Goal: Task Accomplishment & Management: Use online tool/utility

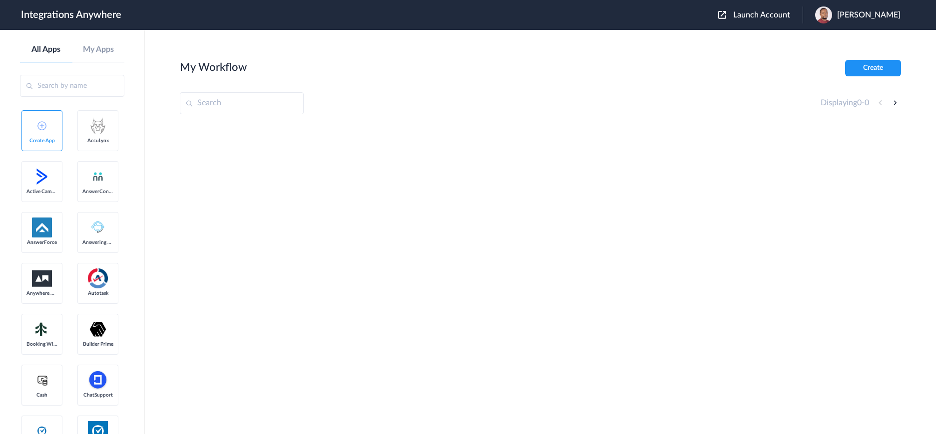
click at [777, 17] on span "Launch Account" at bounding box center [761, 15] width 57 height 8
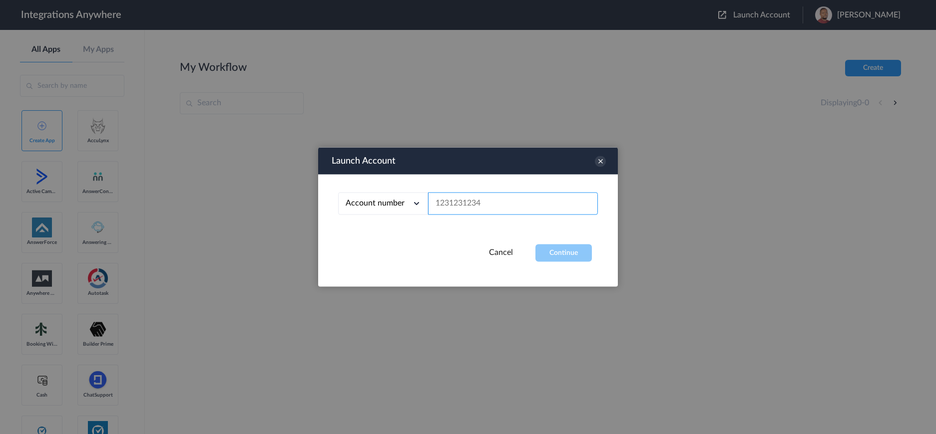
click at [463, 208] on input "text" at bounding box center [513, 204] width 170 height 22
paste input "3856220823"
type input "3856220823"
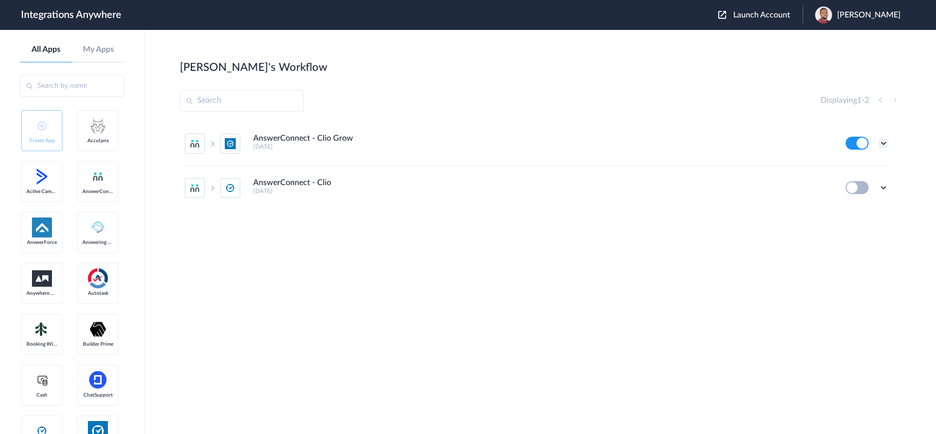
click at [884, 142] on icon at bounding box center [883, 143] width 10 height 10
click at [854, 186] on link "Task history" at bounding box center [855, 184] width 48 height 7
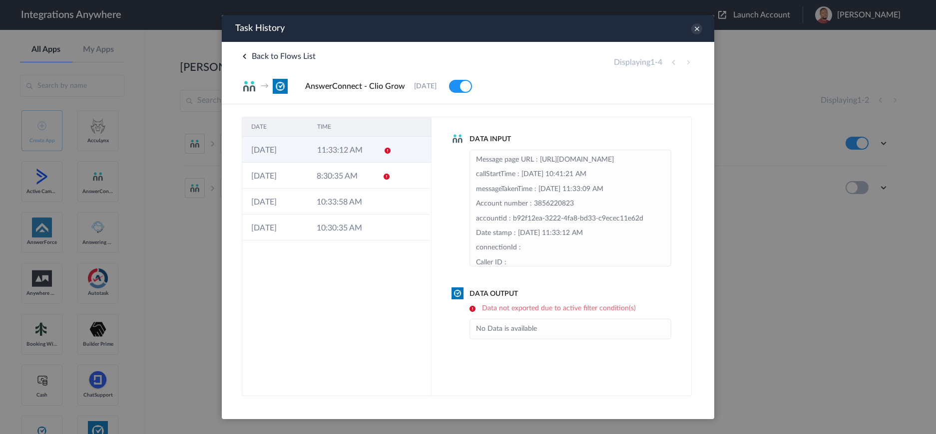
click at [332, 148] on td "11:33:12 AM" at bounding box center [341, 150] width 66 height 26
click at [322, 177] on td "8:30:35 AM" at bounding box center [340, 176] width 65 height 26
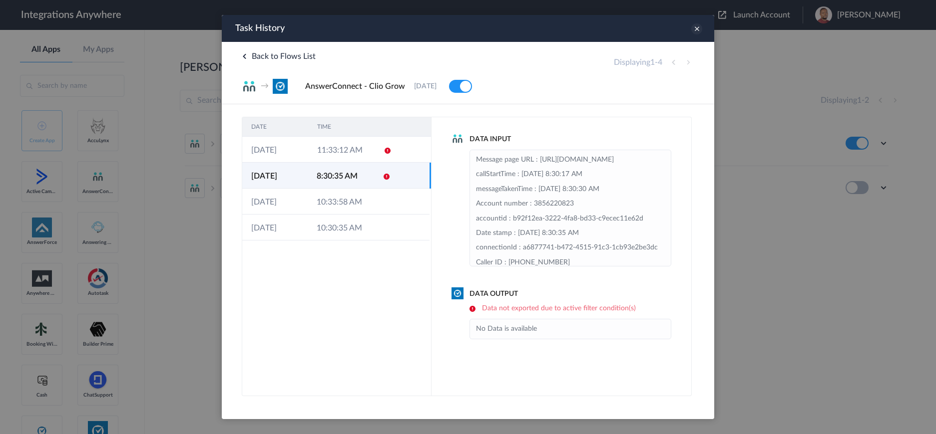
click at [701, 28] on icon at bounding box center [696, 28] width 11 height 11
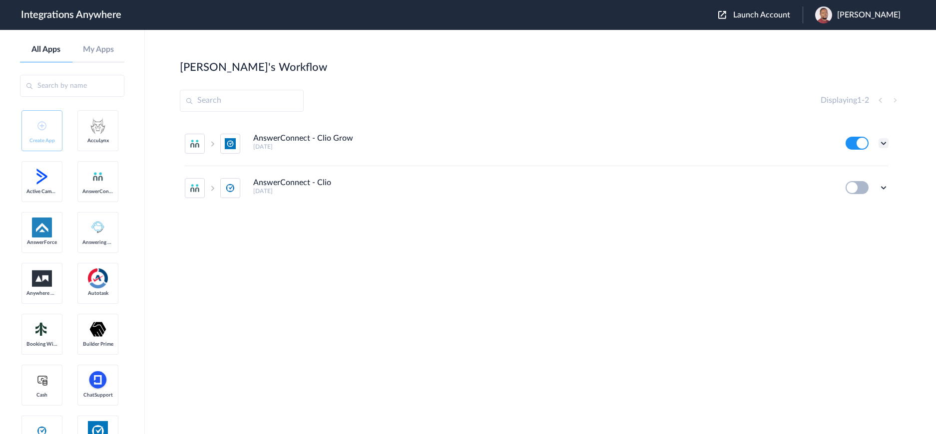
click at [885, 143] on icon at bounding box center [883, 143] width 10 height 10
click at [859, 169] on li "Edit" at bounding box center [855, 166] width 65 height 18
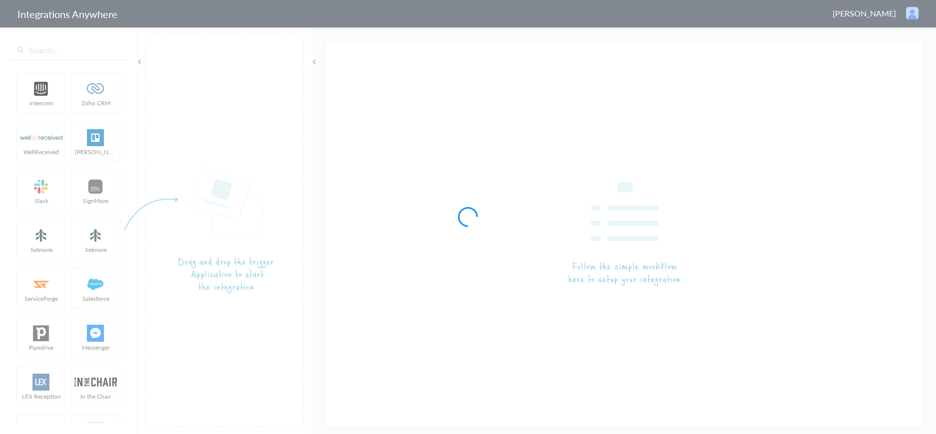
type input "AnswerConnect - Clio Grow"
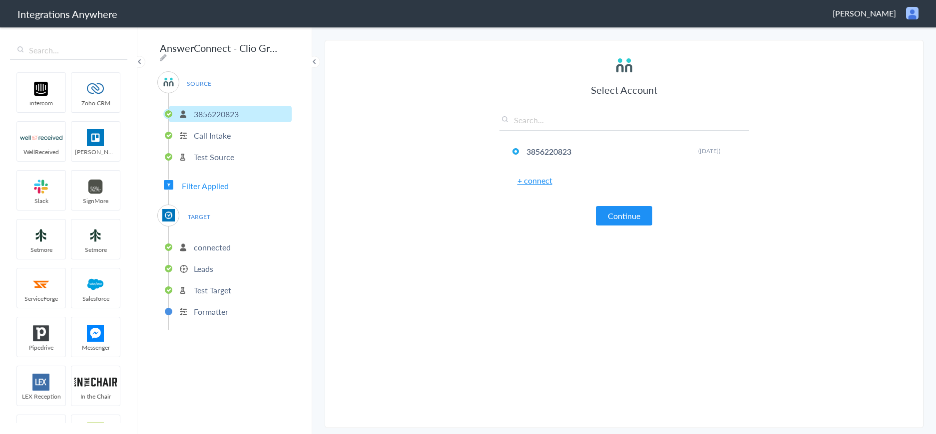
click at [217, 130] on p "Call Intake" at bounding box center [212, 135] width 37 height 11
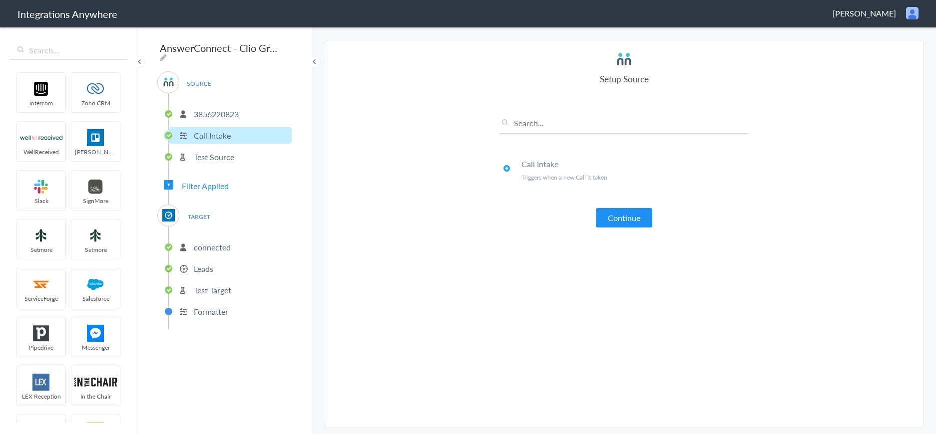
click at [210, 152] on p "Test Source" at bounding box center [214, 156] width 40 height 11
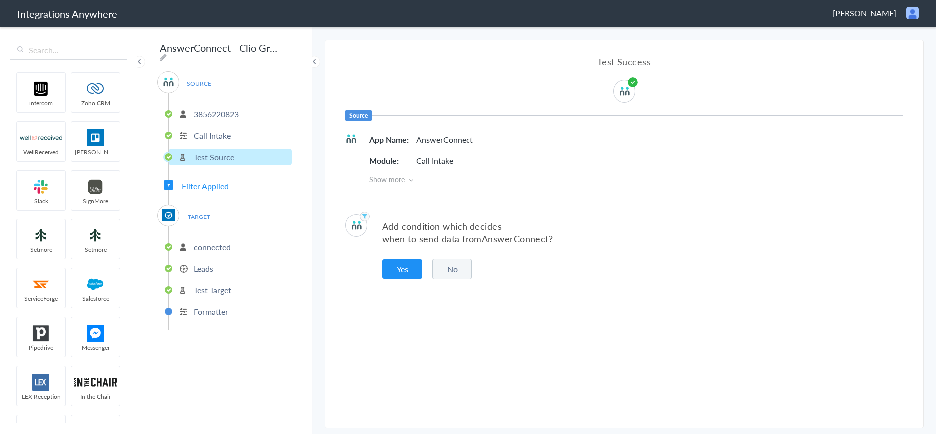
click at [205, 184] on span "Filter Applied" at bounding box center [205, 185] width 47 height 11
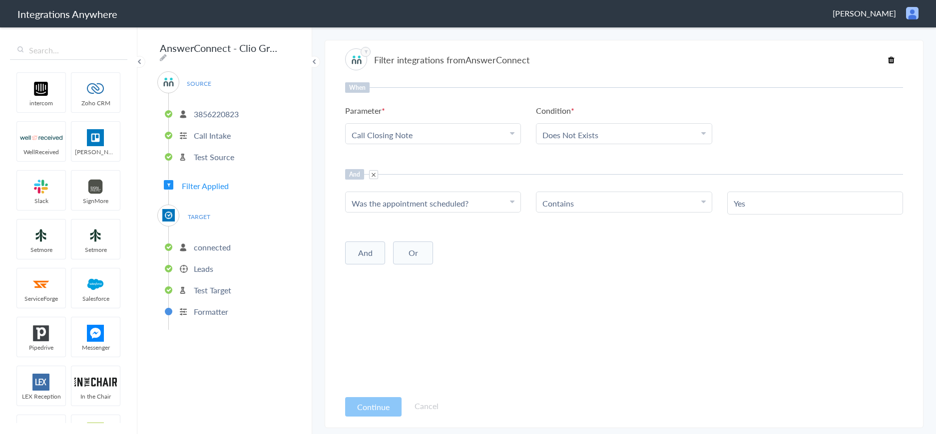
click at [201, 245] on p "connected" at bounding box center [212, 247] width 37 height 11
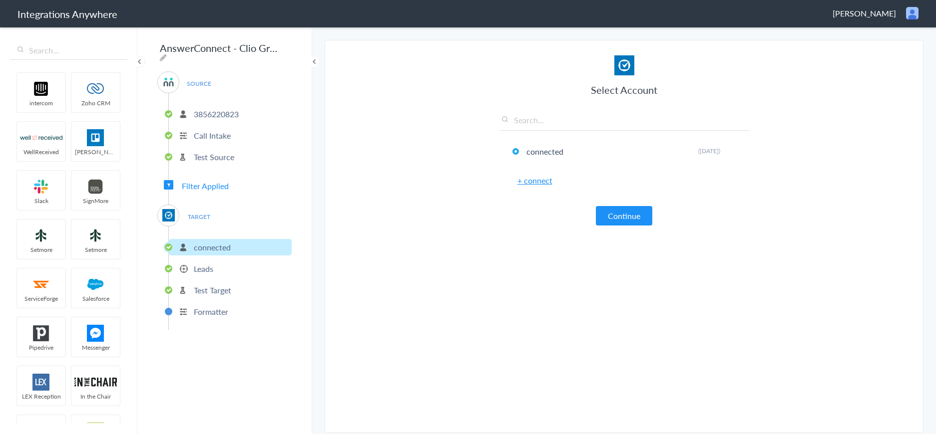
click at [207, 265] on p "Leads" at bounding box center [203, 268] width 19 height 11
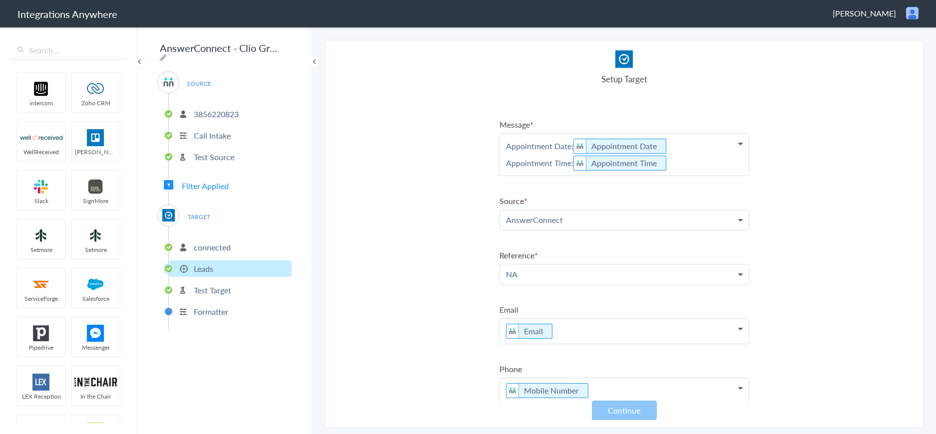
scroll to position [120, 0]
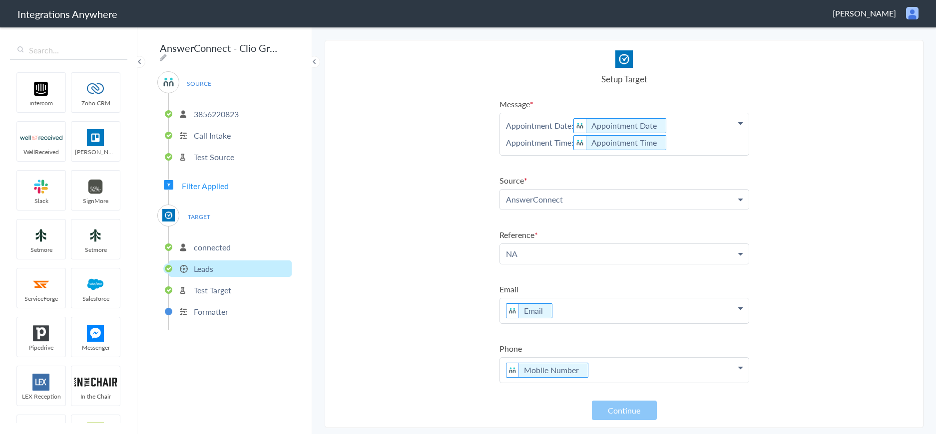
click at [206, 289] on p "Test Target" at bounding box center [212, 290] width 37 height 11
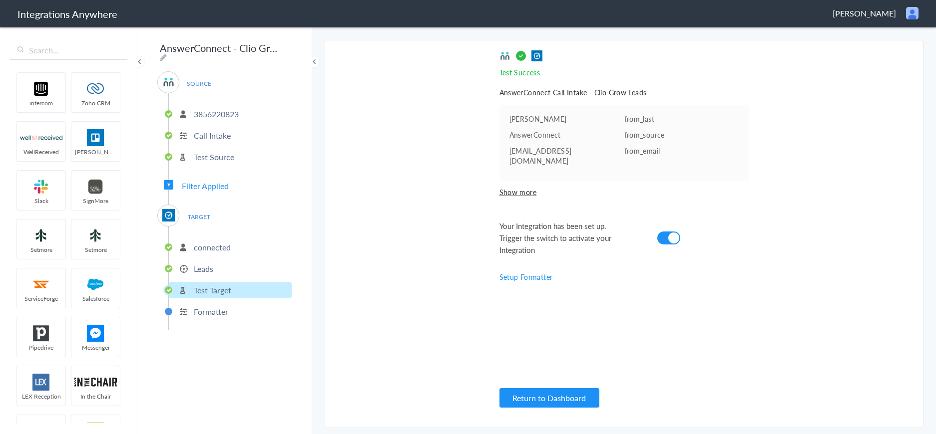
click at [223, 112] on p "3856220823" at bounding box center [216, 113] width 45 height 11
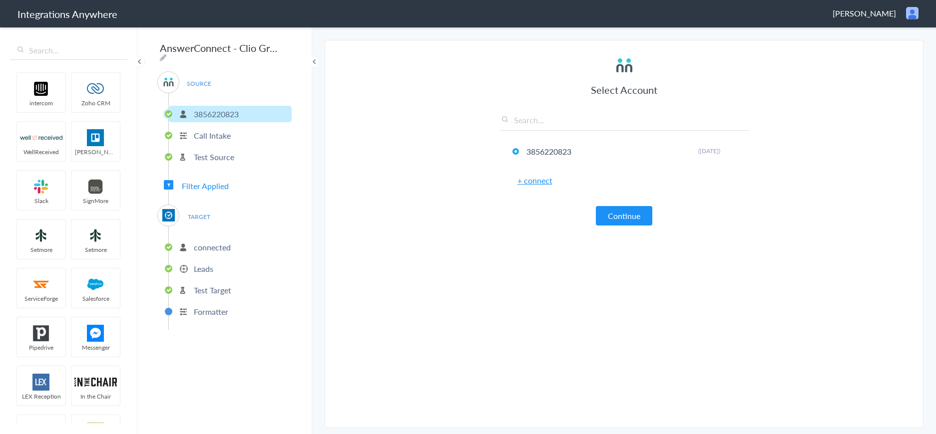
click at [625, 217] on button "Continue" at bounding box center [624, 215] width 56 height 19
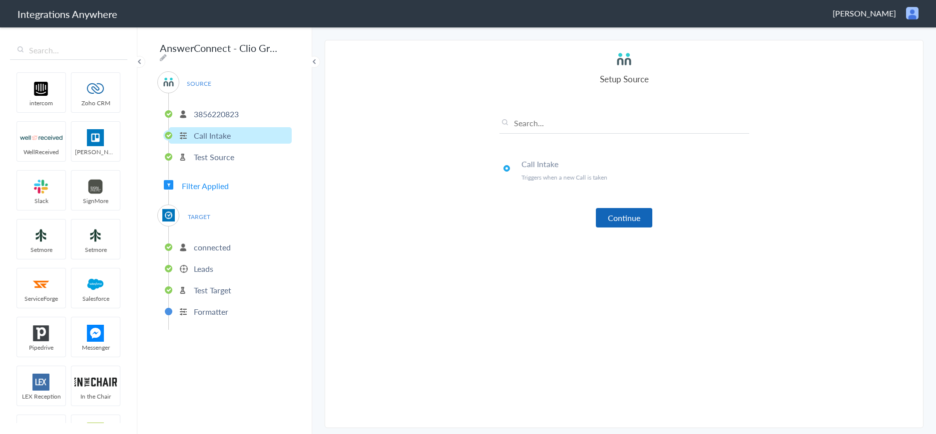
click at [625, 217] on button "Continue" at bounding box center [624, 217] width 56 height 19
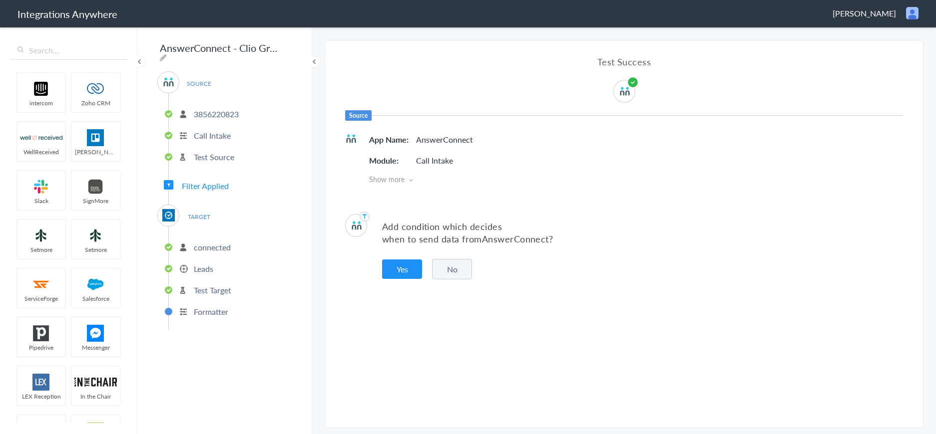
click at [450, 269] on button "No" at bounding box center [452, 269] width 40 height 20
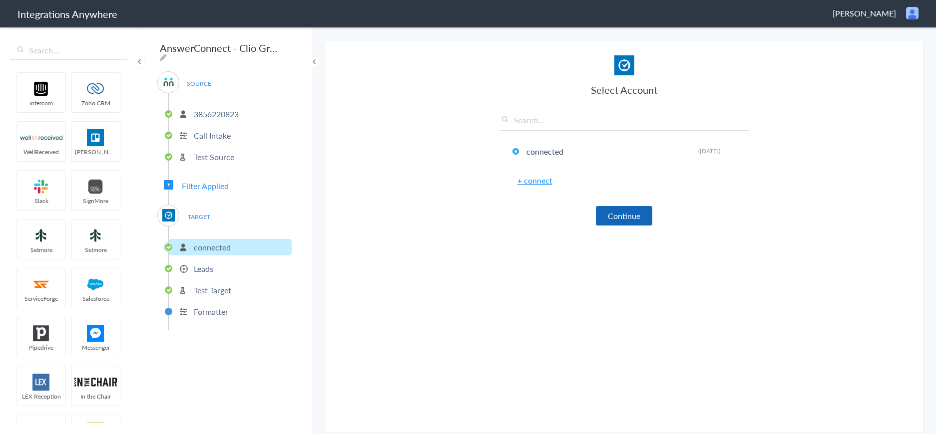
click at [640, 215] on button "Continue" at bounding box center [624, 215] width 56 height 19
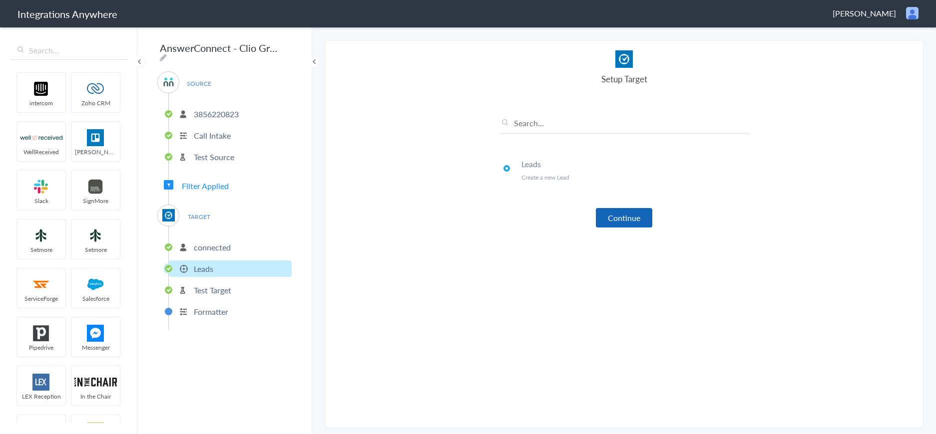
click at [623, 221] on button "Continue" at bounding box center [624, 217] width 56 height 19
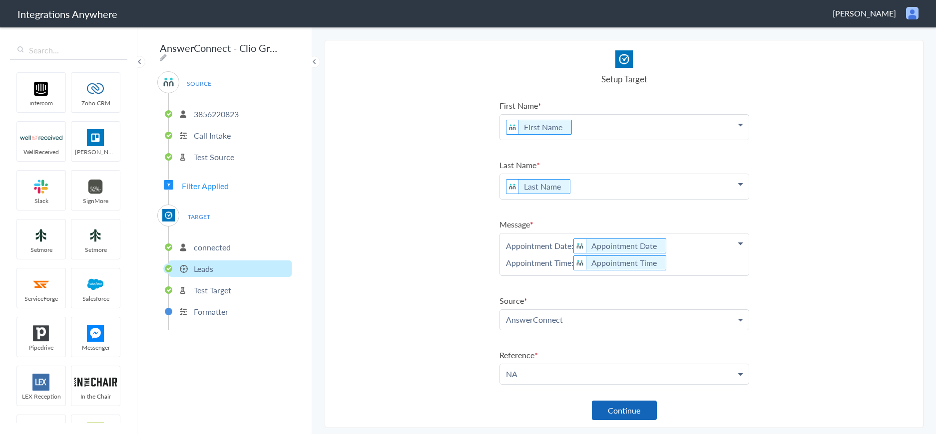
click at [614, 412] on button "Continue" at bounding box center [624, 410] width 65 height 19
